Goal: Find specific page/section: Find specific page/section

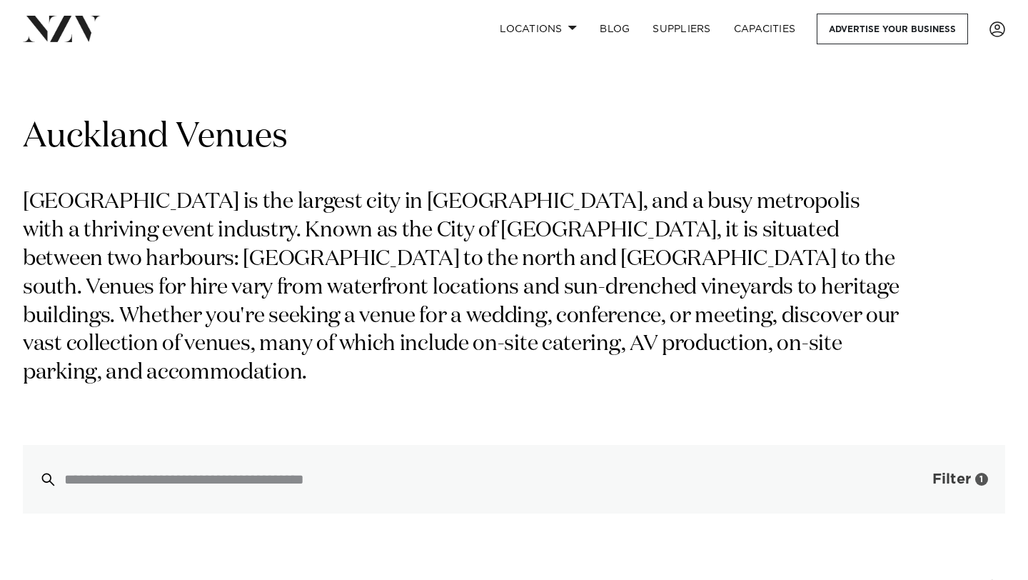
click at [963, 472] on span "Filter" at bounding box center [952, 479] width 39 height 14
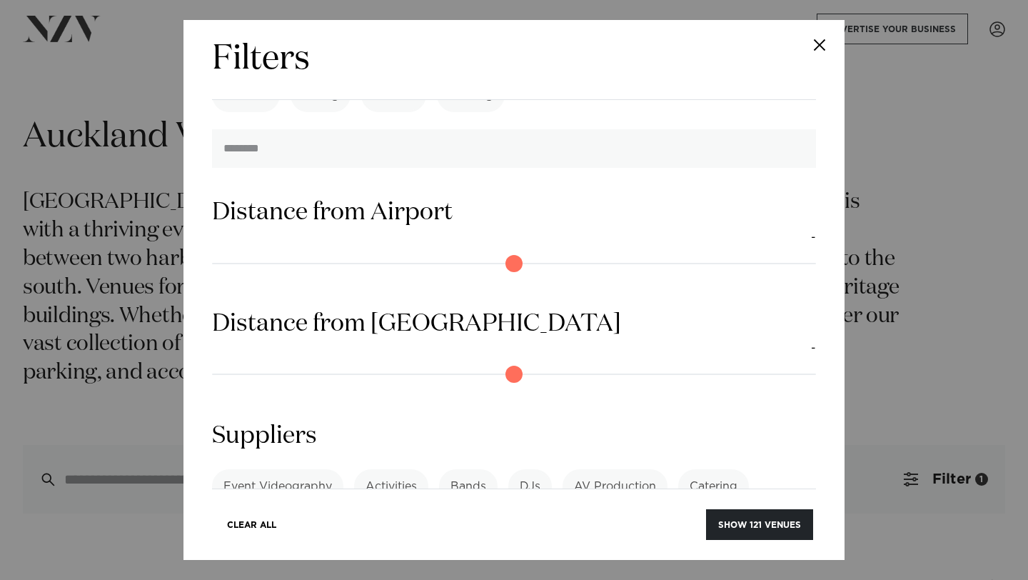
scroll to position [850, 0]
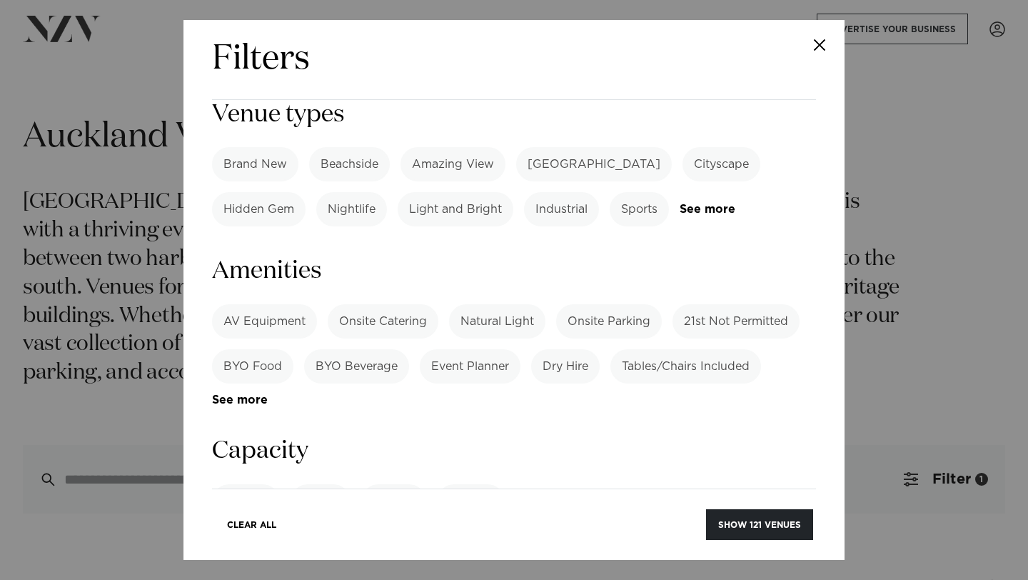
click at [348, 536] on input "number" at bounding box center [514, 555] width 604 height 39
type input "**"
click at [738, 518] on button "Show 23 venues" at bounding box center [760, 524] width 105 height 31
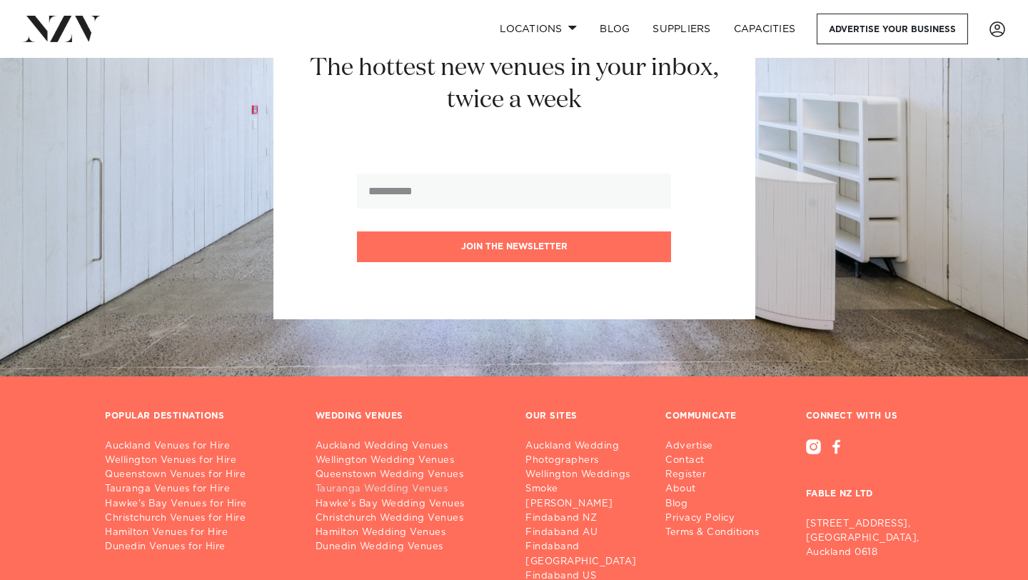
scroll to position [4398, 0]
